Goal: Information Seeking & Learning: Learn about a topic

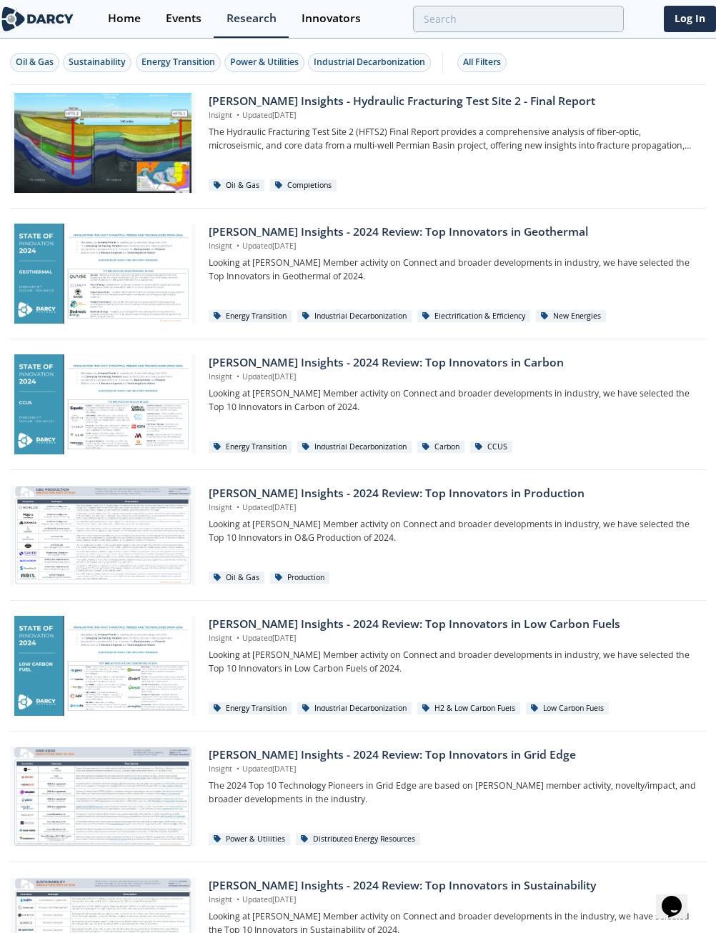
click at [171, 64] on div "Energy Transition" at bounding box center [178, 62] width 74 height 13
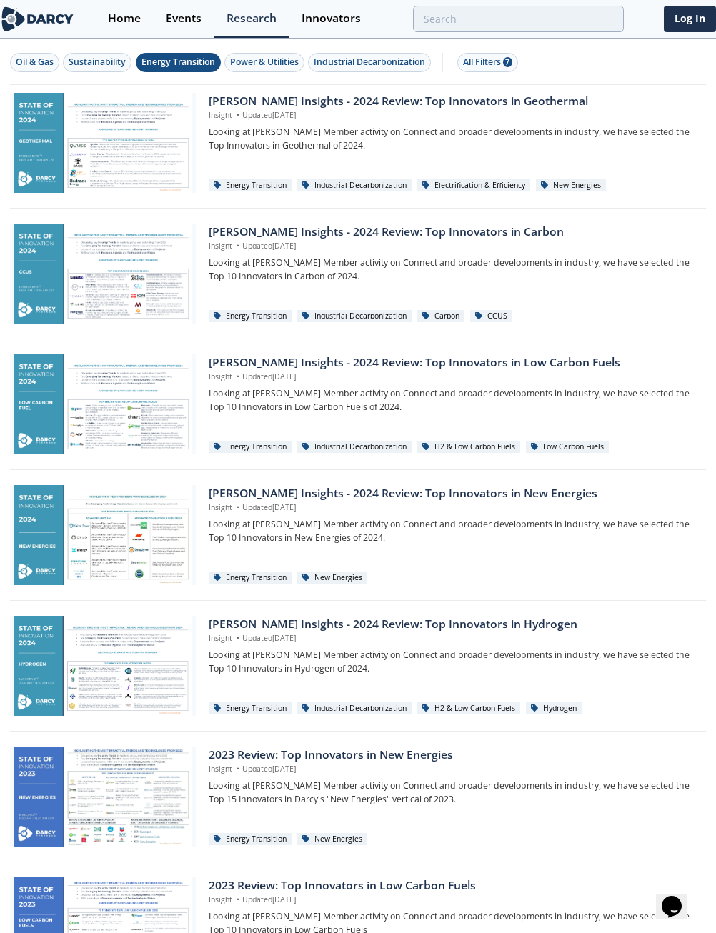
click at [144, 139] on div at bounding box center [103, 143] width 186 height 100
click at [276, 64] on div "Power & Utilities" at bounding box center [264, 62] width 69 height 13
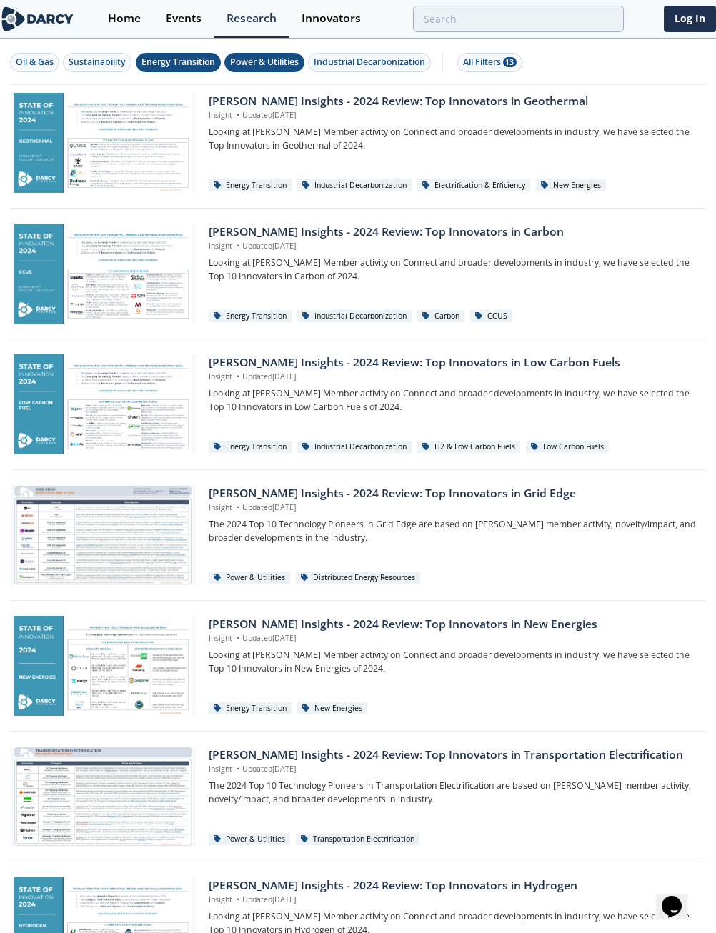
click at [121, 20] on div "Home" at bounding box center [124, 18] width 33 height 11
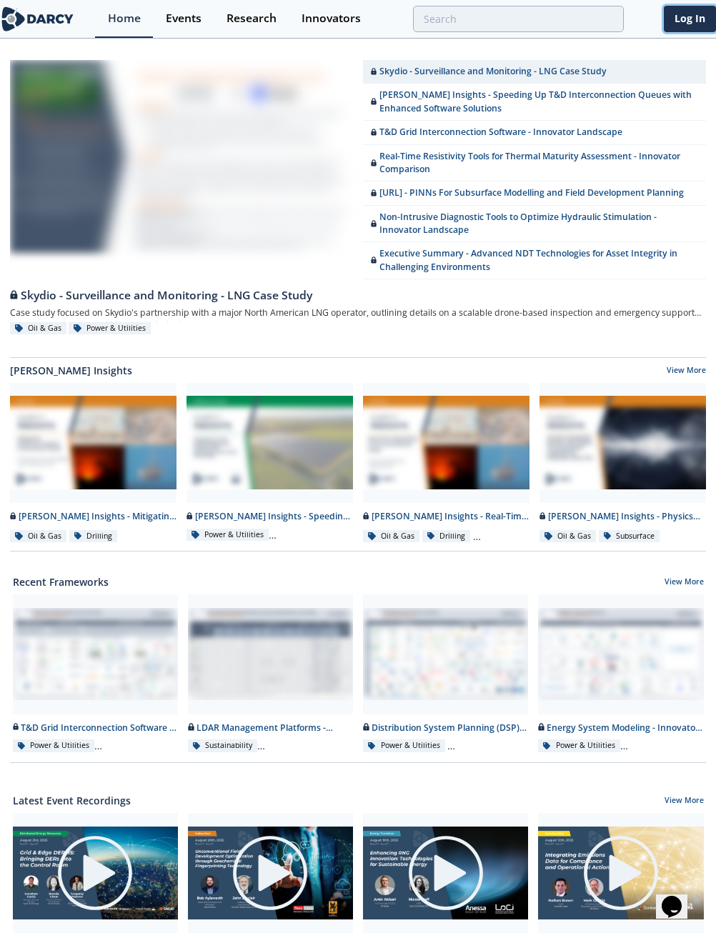
click at [693, 21] on link "Log In" at bounding box center [689, 19] width 52 height 26
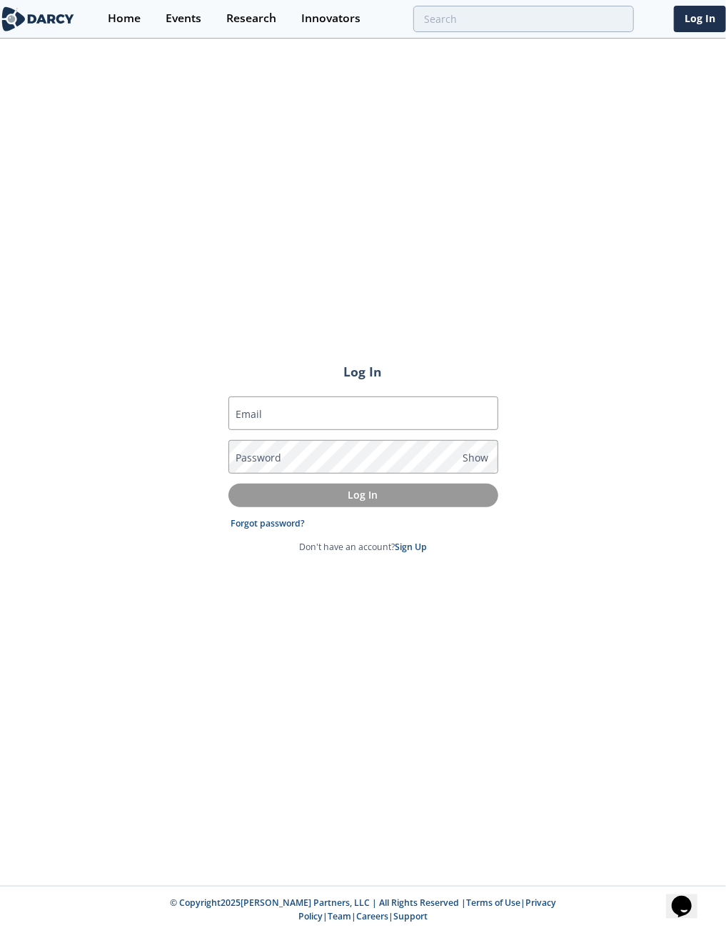
type input "[PERSON_NAME][EMAIL_ADDRESS][PERSON_NAME][DOMAIN_NAME]"
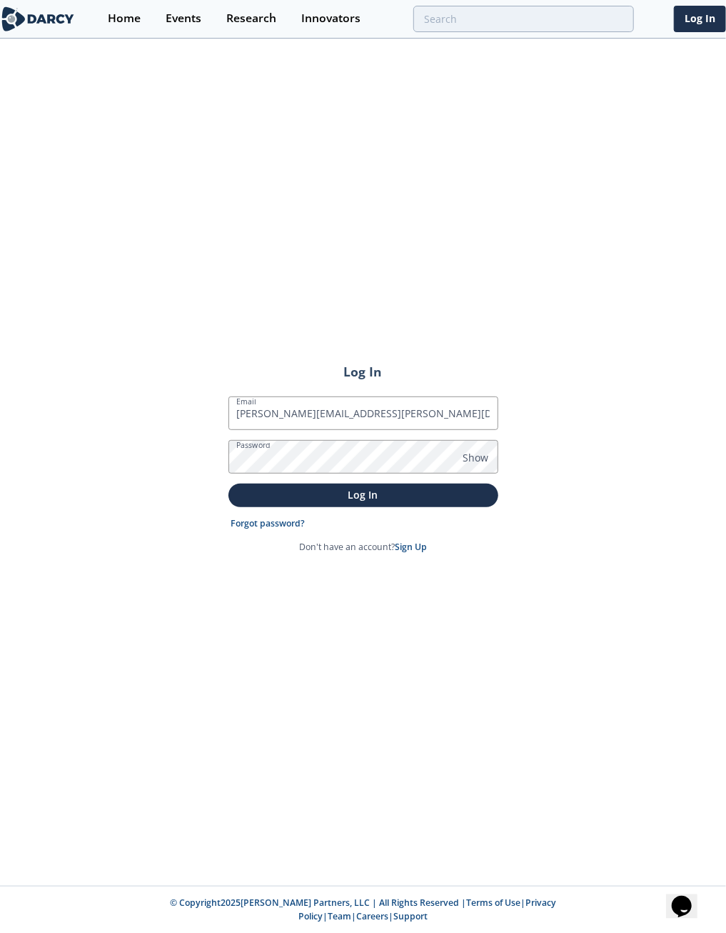
click at [284, 497] on p "Log In" at bounding box center [364, 494] width 250 height 15
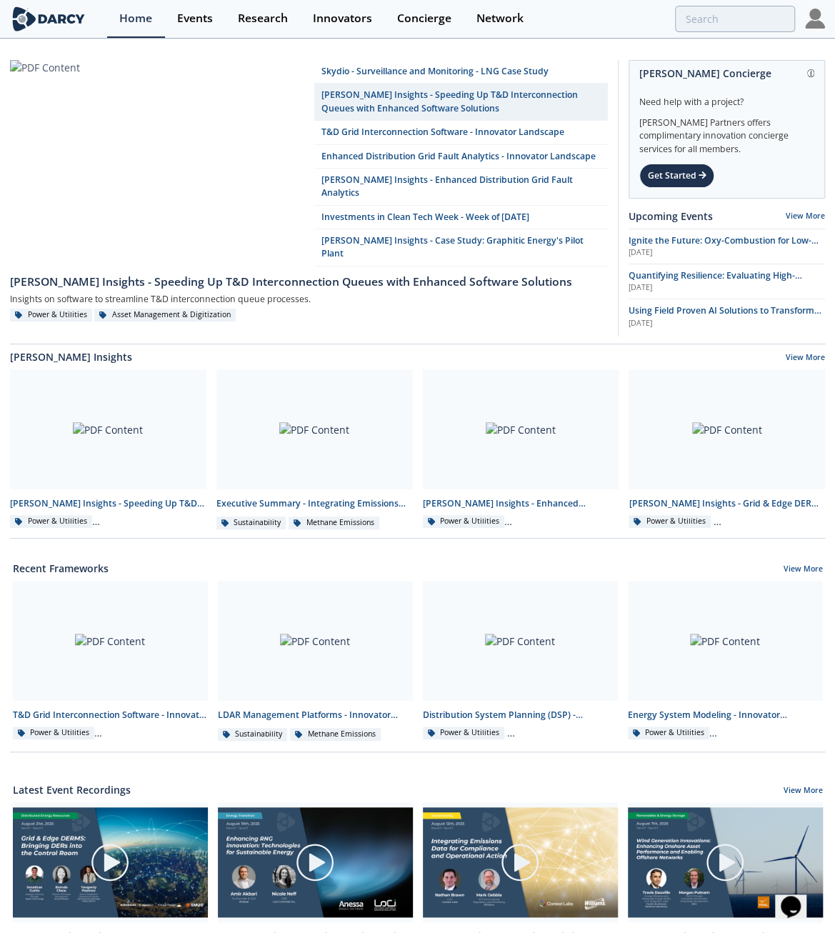
click at [726, 563] on link "View More" at bounding box center [802, 569] width 39 height 13
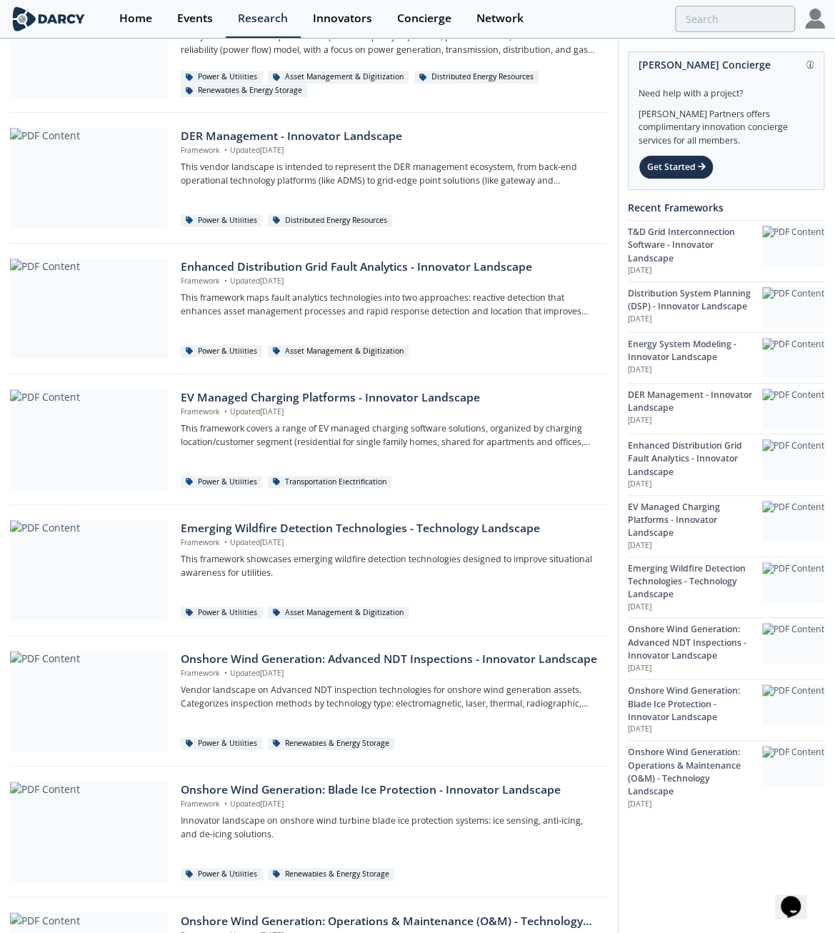
scroll to position [545, 0]
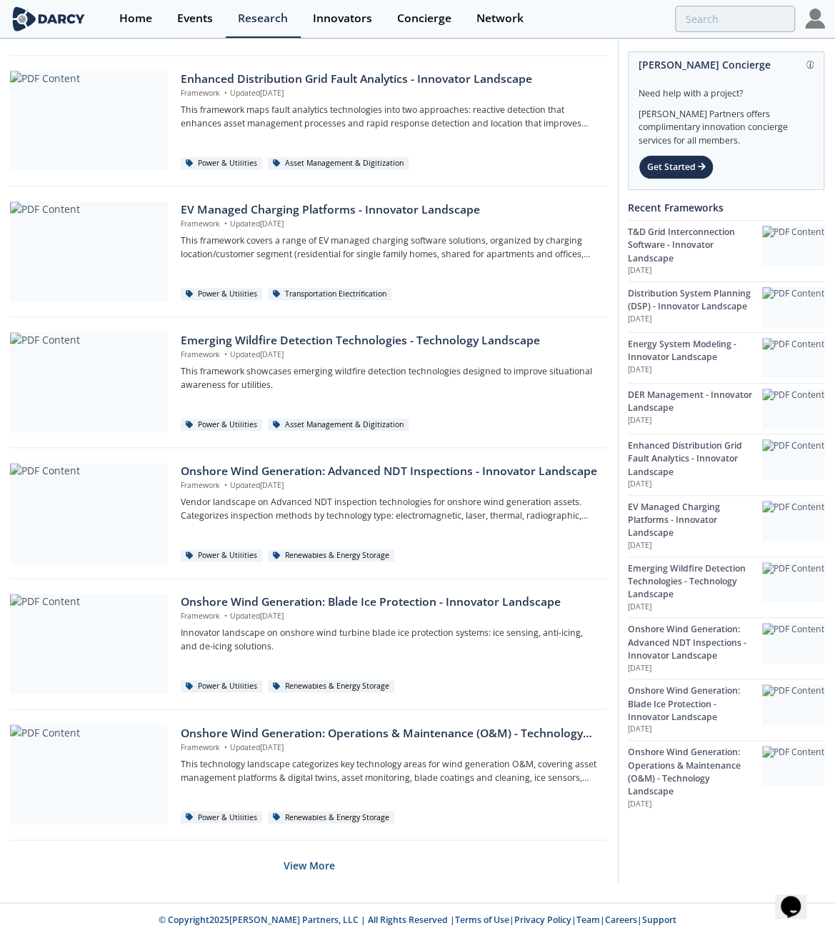
click at [309, 862] on button "View More" at bounding box center [309, 864] width 51 height 35
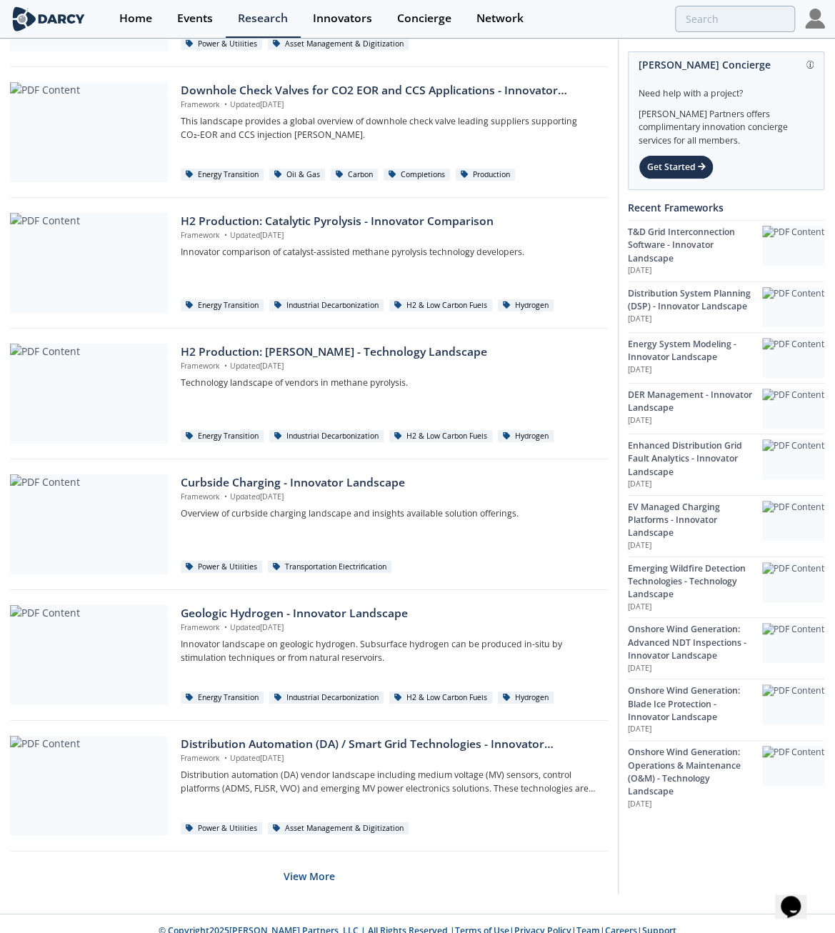
scroll to position [1850, 0]
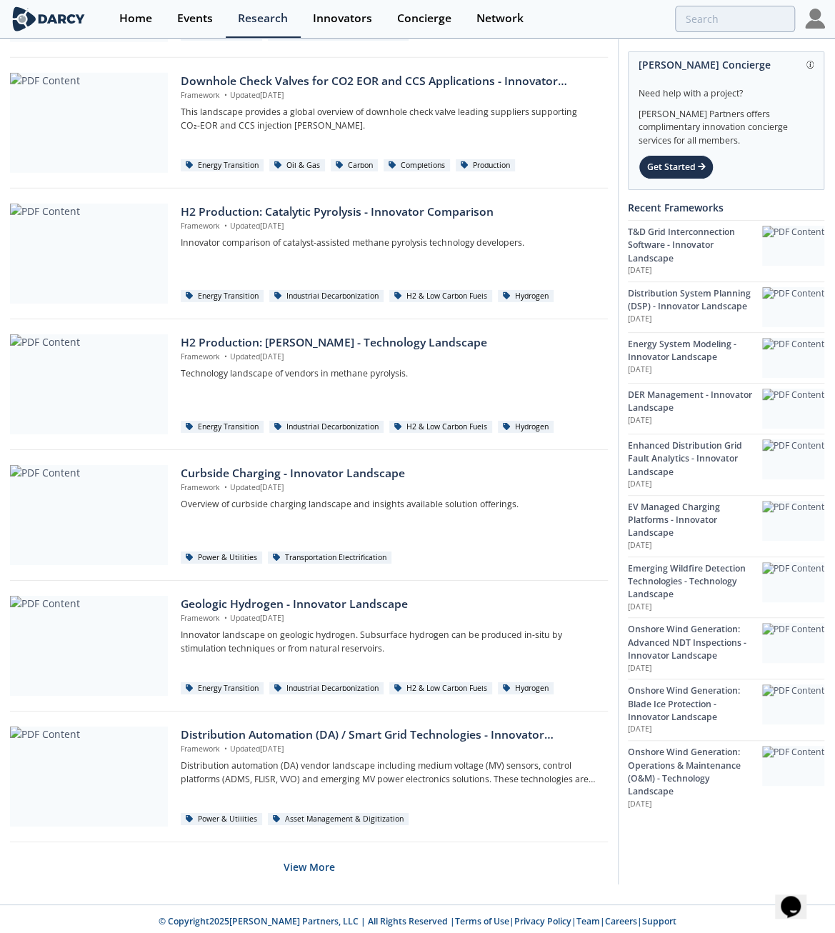
click at [318, 862] on button "View More" at bounding box center [309, 866] width 51 height 35
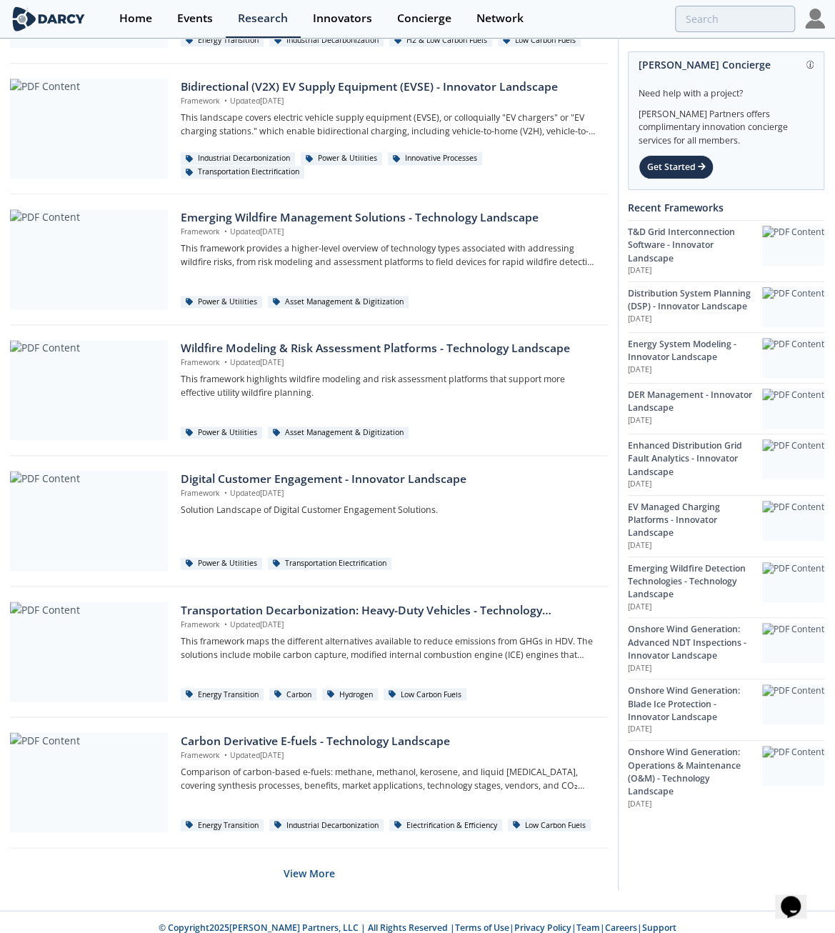
scroll to position [3154, 0]
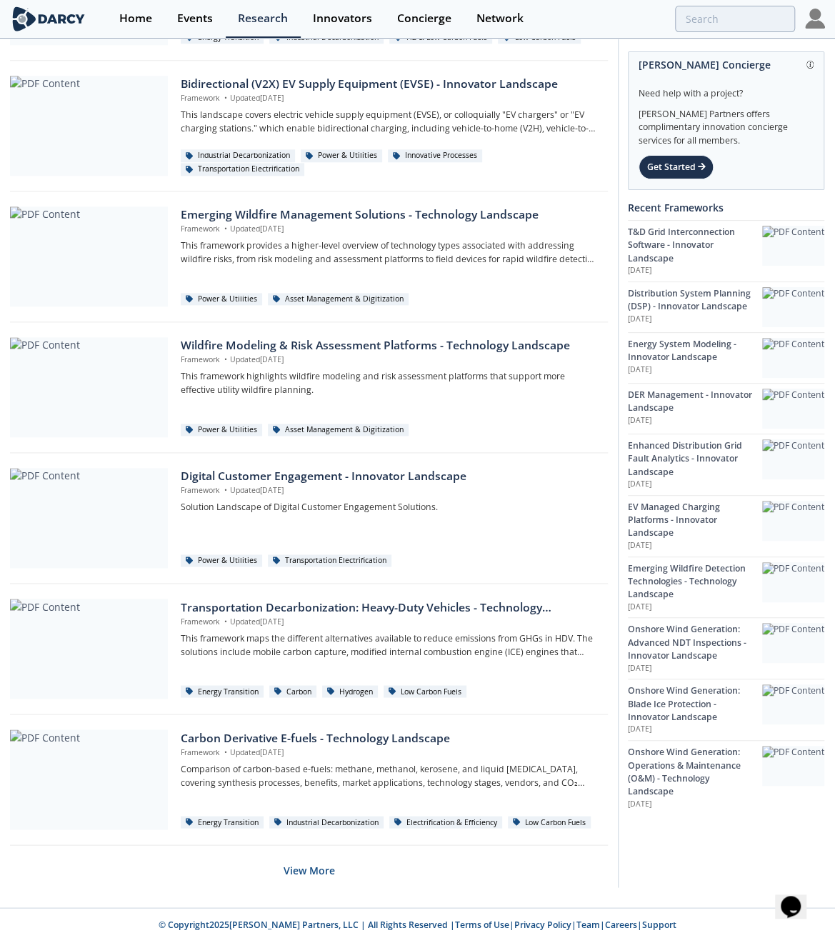
click at [312, 865] on button "View More" at bounding box center [309, 869] width 51 height 35
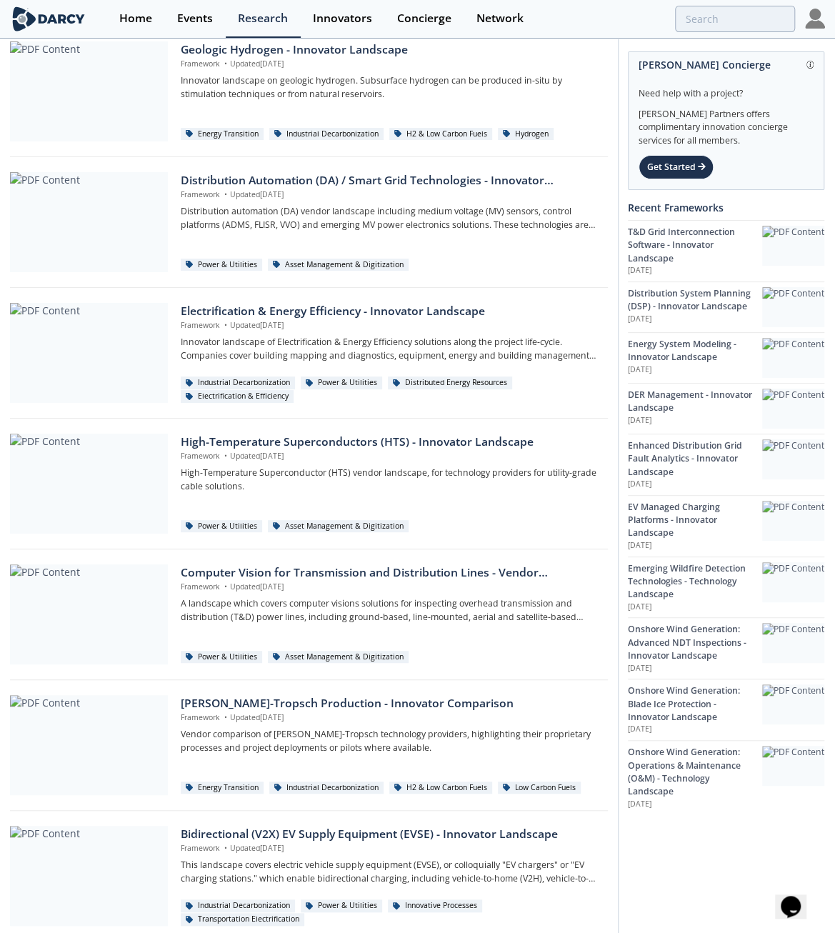
scroll to position [2173, 0]
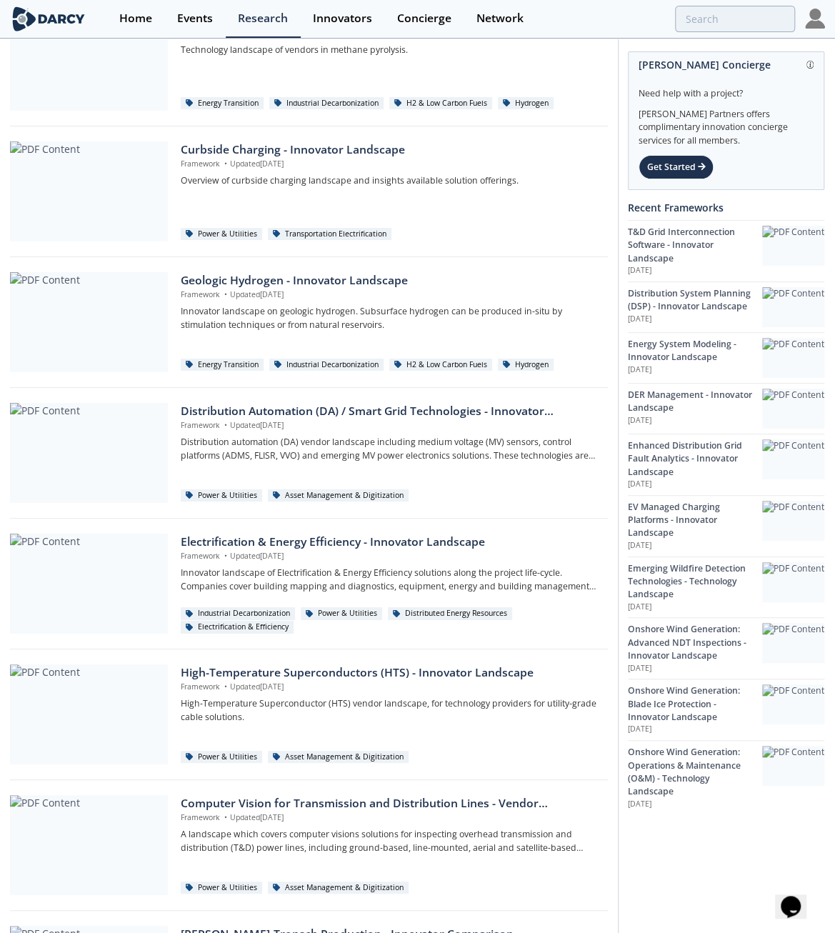
click at [227, 666] on div "High-Temperature Superconductors (HTS) - Innovator Landscape" at bounding box center [389, 672] width 417 height 17
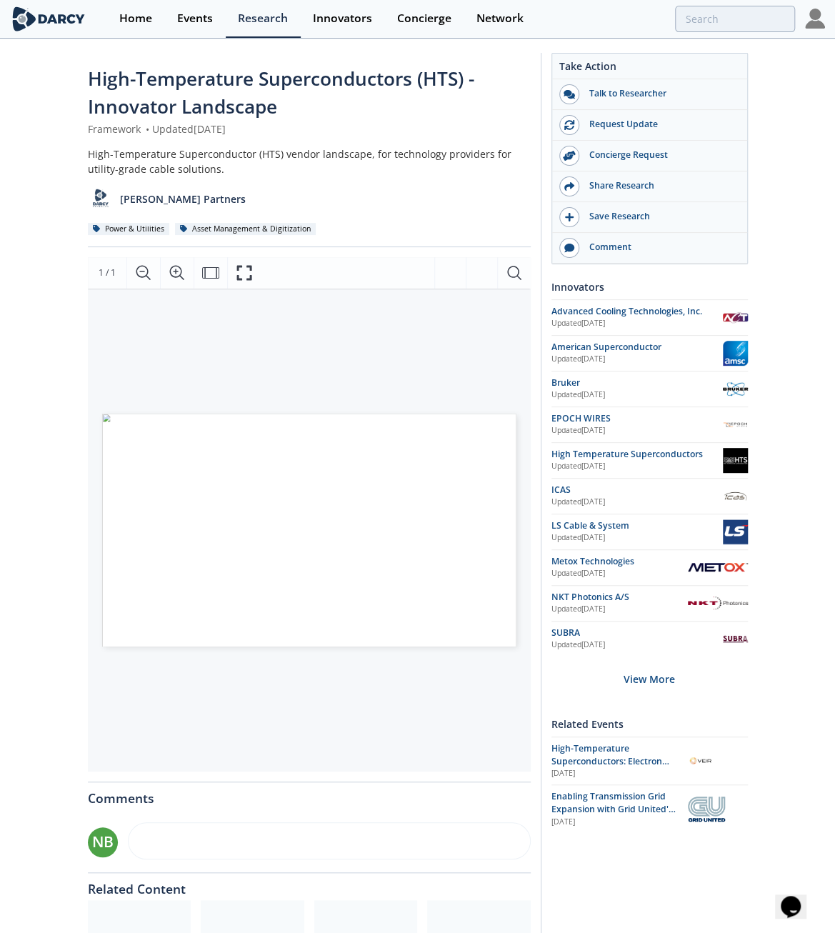
click at [24, 743] on div "High-Temperature Superconductors (HTS) - Innovator Landscape Framework • Update…" at bounding box center [417, 564] width 835 height 1048
